Goal: Task Accomplishment & Management: Manage account settings

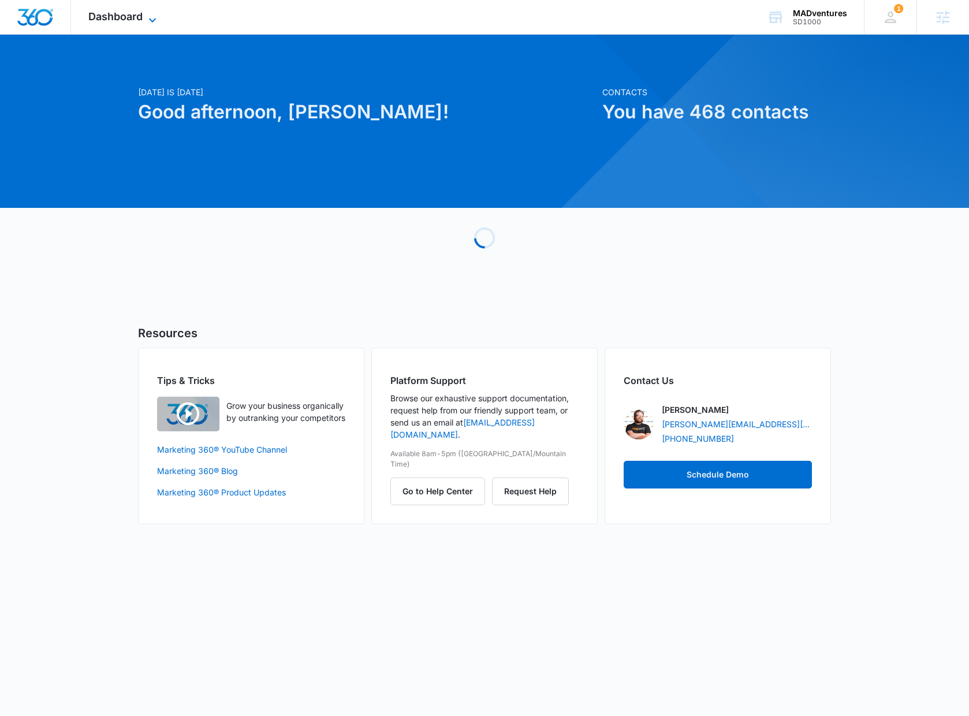
click at [124, 13] on span "Dashboard" at bounding box center [115, 16] width 54 height 12
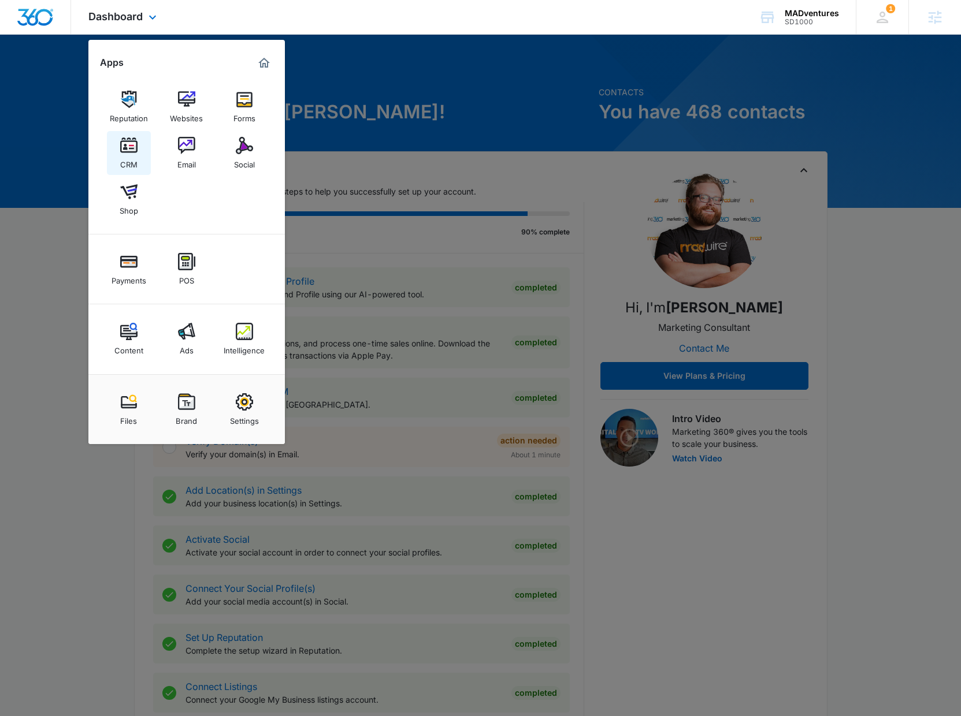
click at [126, 170] on link "CRM" at bounding box center [129, 153] width 44 height 44
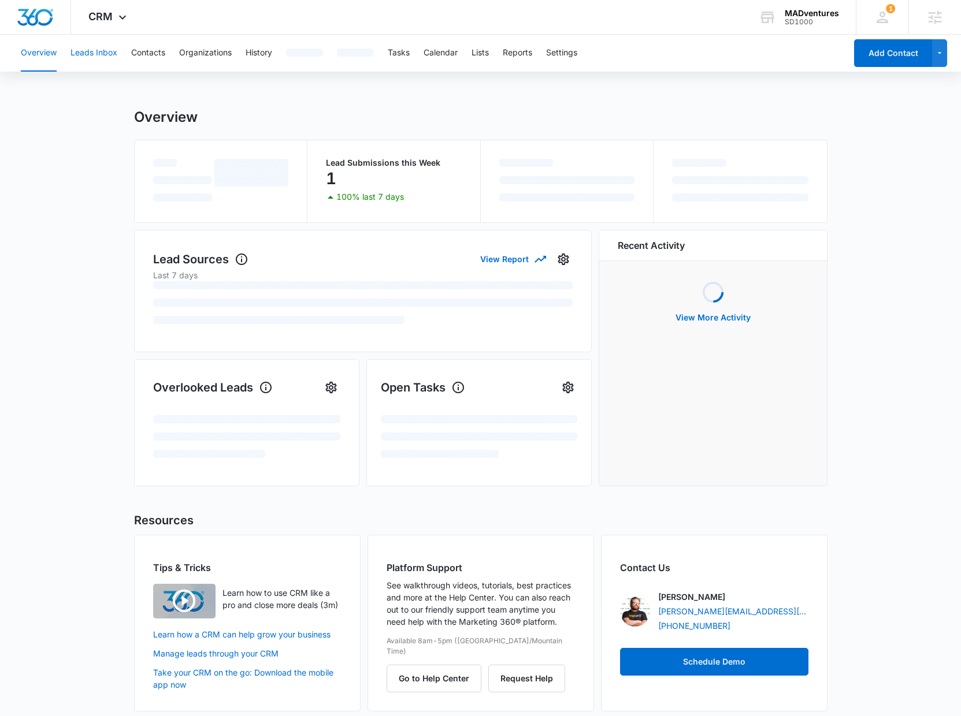
click at [95, 54] on button "Leads Inbox" at bounding box center [93, 53] width 47 height 37
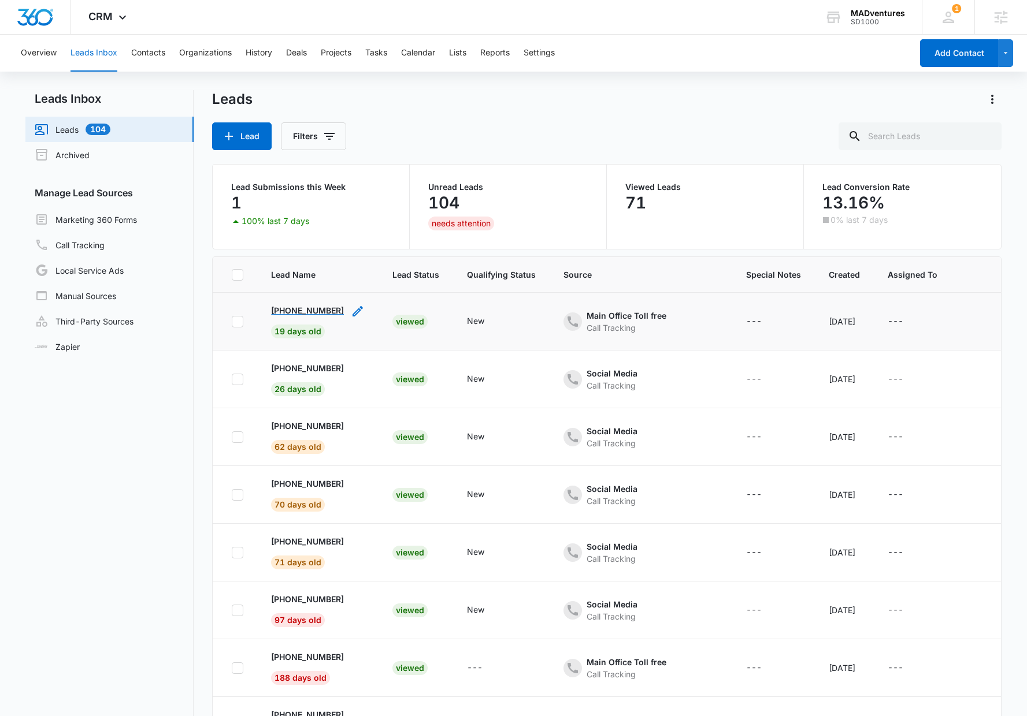
click at [293, 314] on p "+14423001542" at bounding box center [307, 310] width 73 height 12
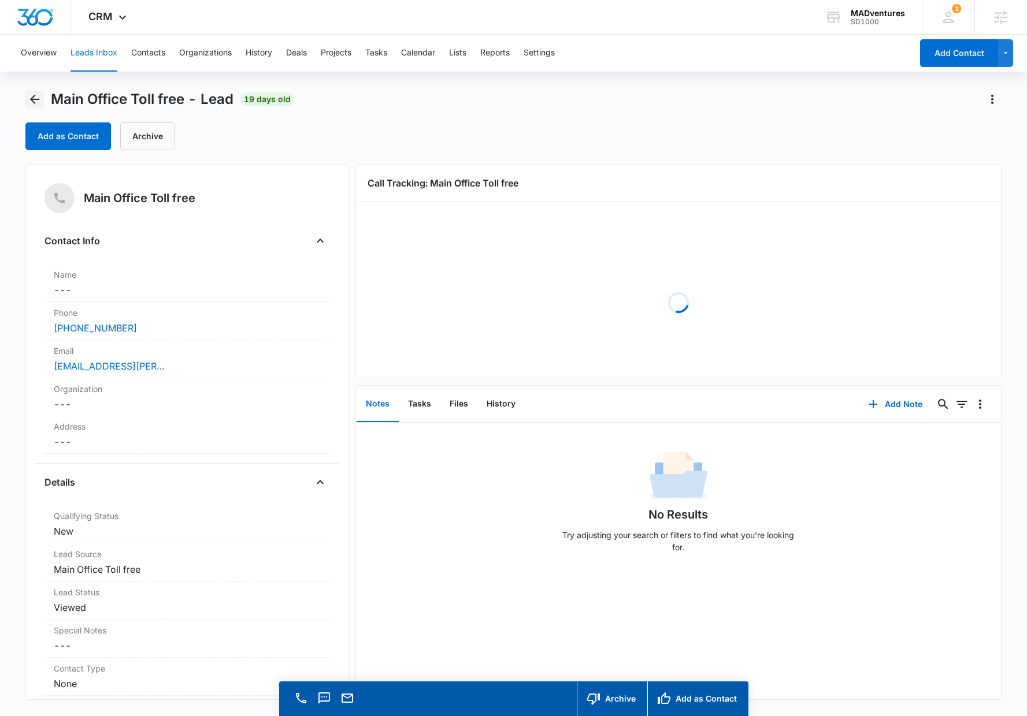
click at [30, 98] on icon "Back" at bounding box center [35, 99] width 14 height 14
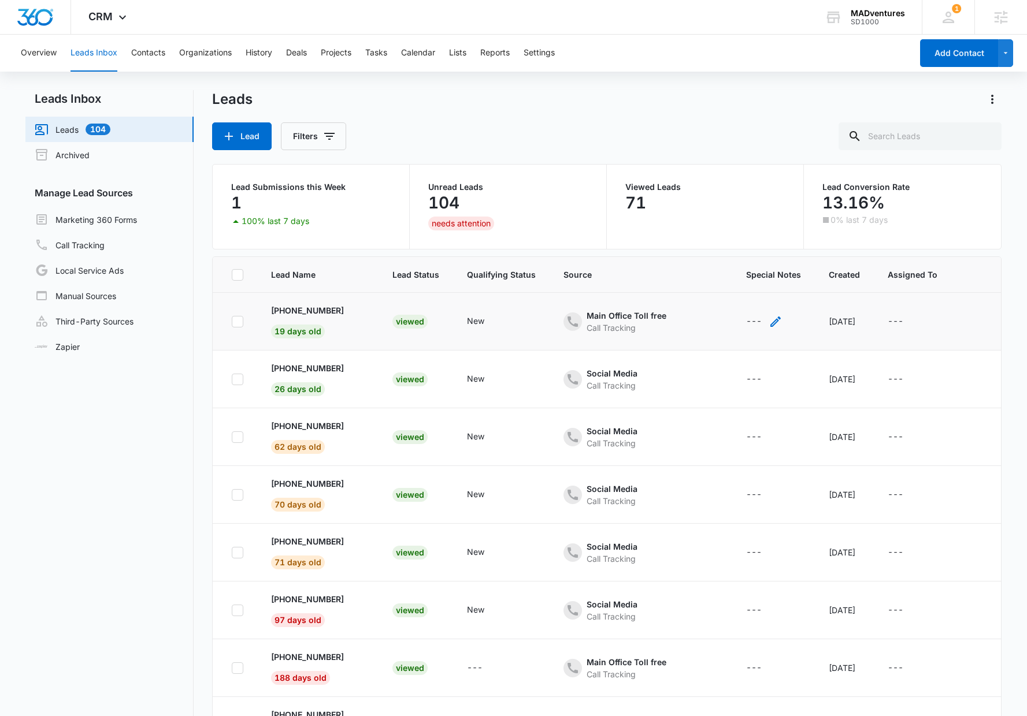
click at [768, 322] on icon "- - Select to Edit Field" at bounding box center [775, 322] width 14 height 14
click at [753, 292] on button "Cancel" at bounding box center [761, 284] width 40 height 22
click at [329, 313] on p "+14423001542" at bounding box center [307, 310] width 73 height 12
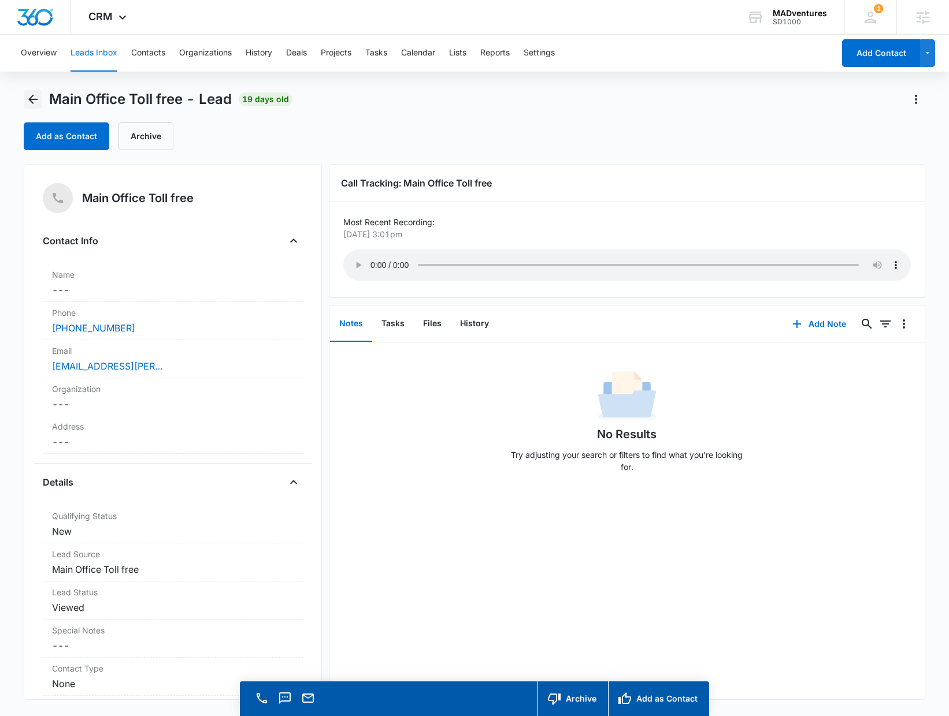
click at [33, 101] on icon "Back" at bounding box center [33, 99] width 14 height 14
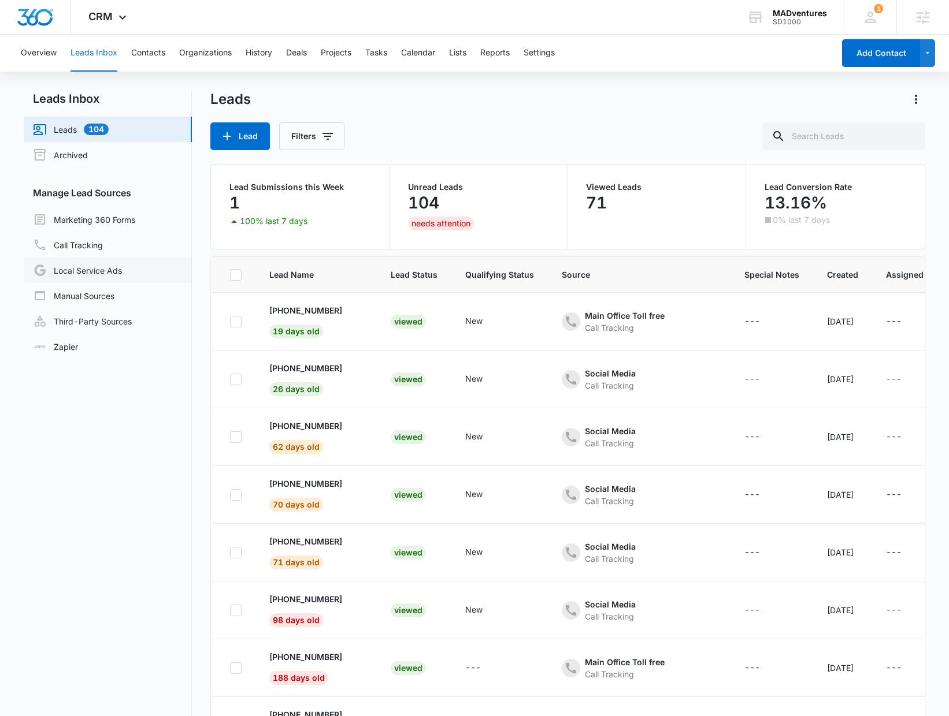
click at [122, 273] on link "Local Service Ads" at bounding box center [77, 270] width 89 height 14
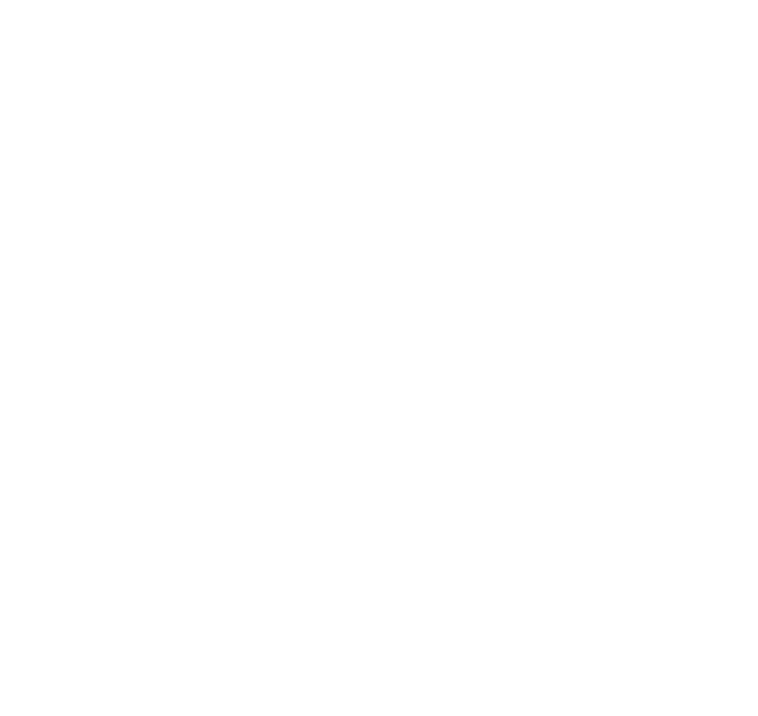
type input "[PERSON_NAME][EMAIL_ADDRESS][PERSON_NAME][DOMAIN_NAME]"
click at [0, 0] on input "Sign In" at bounding box center [0, 0] width 0 height 0
